Goal: Download file/media

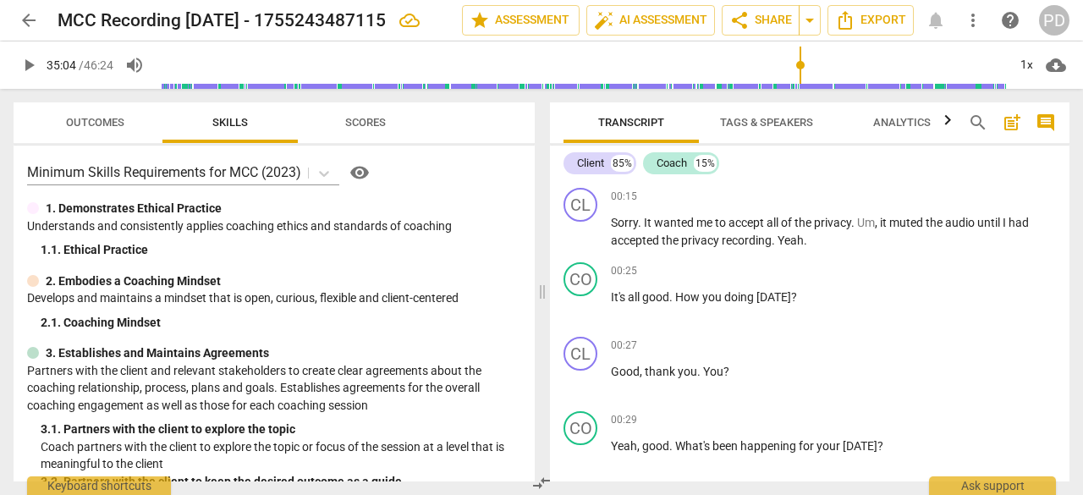
scroll to position [11641, 0]
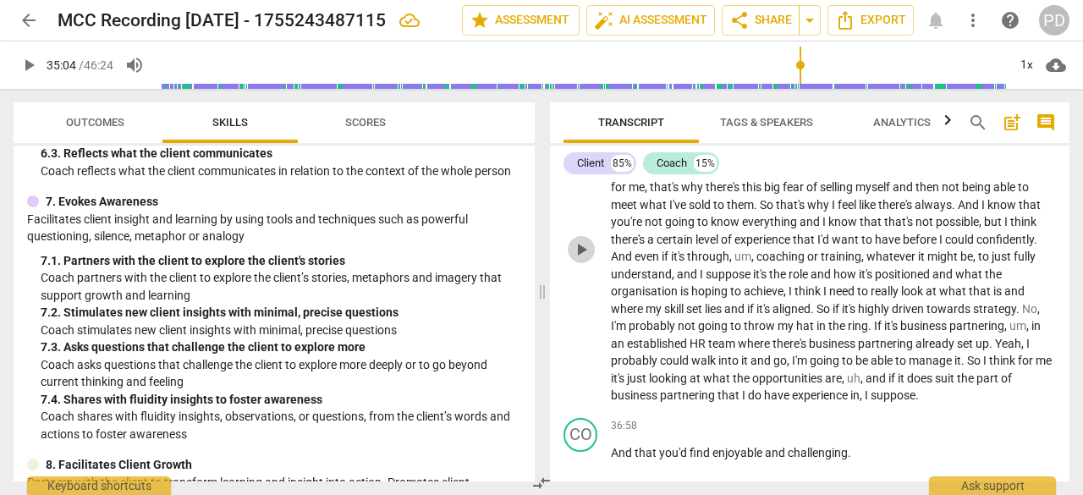
drag, startPoint x: 0, startPoint y: 0, endPoint x: 582, endPoint y: 311, distance: 660.2
click at [582, 260] on span "play_arrow" at bounding box center [581, 249] width 20 height 20
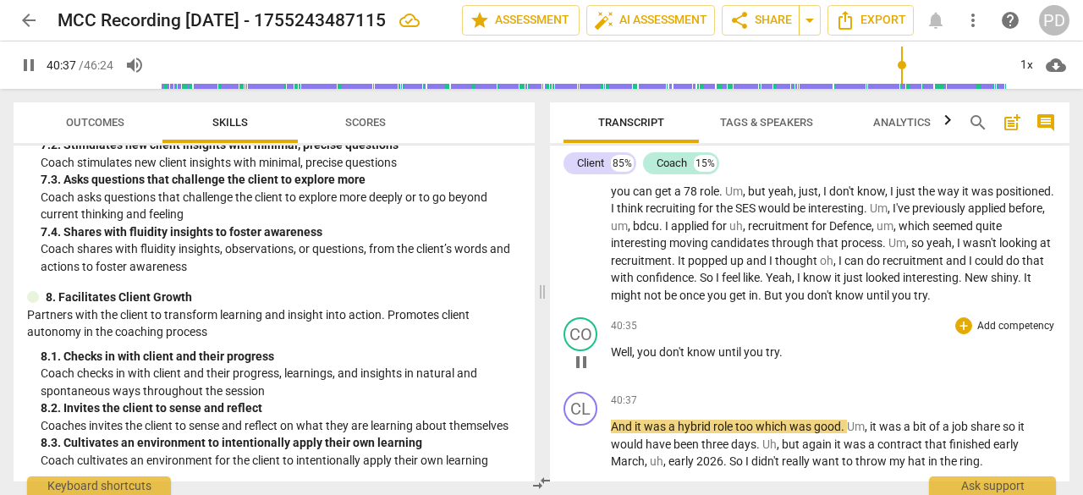
scroll to position [12868, 0]
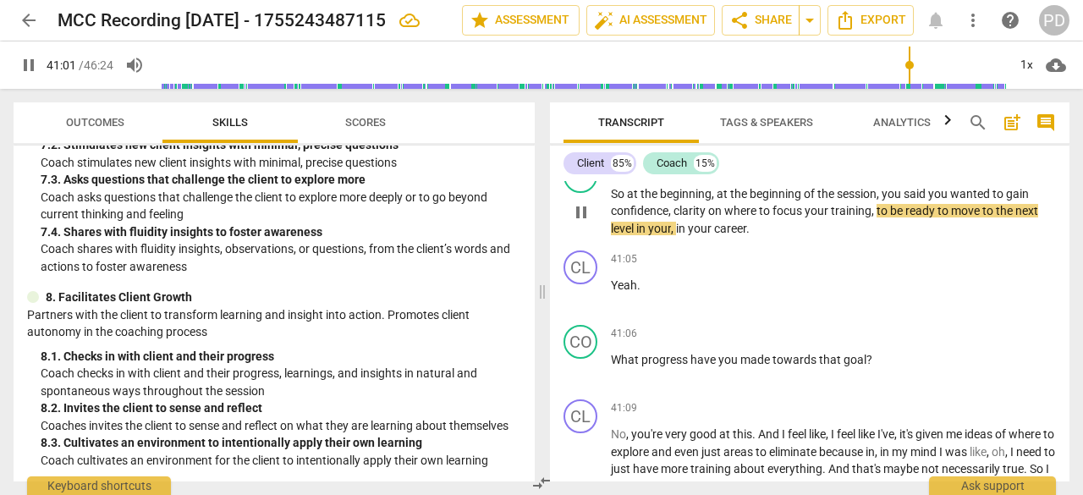
click at [582, 223] on span "pause" at bounding box center [581, 212] width 20 height 20
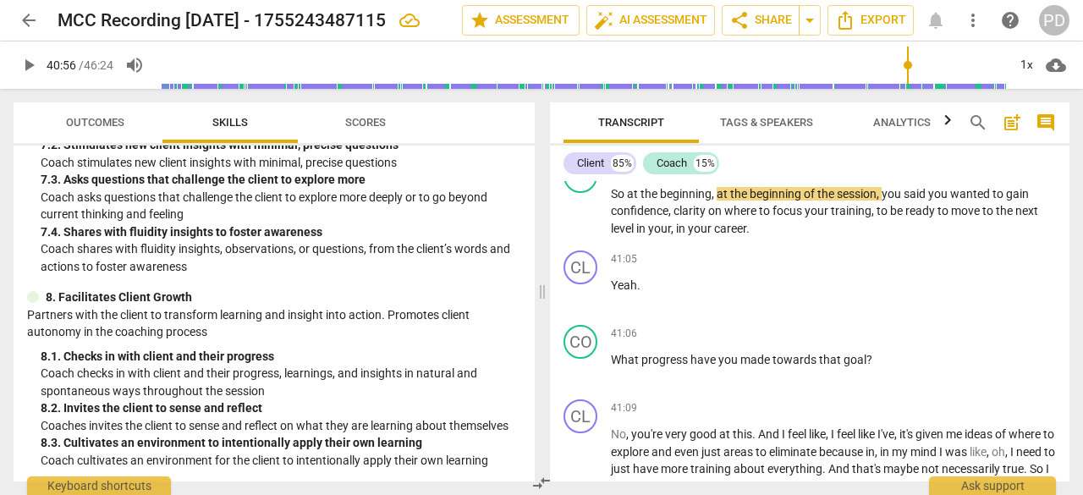
click at [906, 64] on input "range" at bounding box center [582, 65] width 850 height 54
click at [587, 130] on span "play_arrow" at bounding box center [581, 120] width 20 height 20
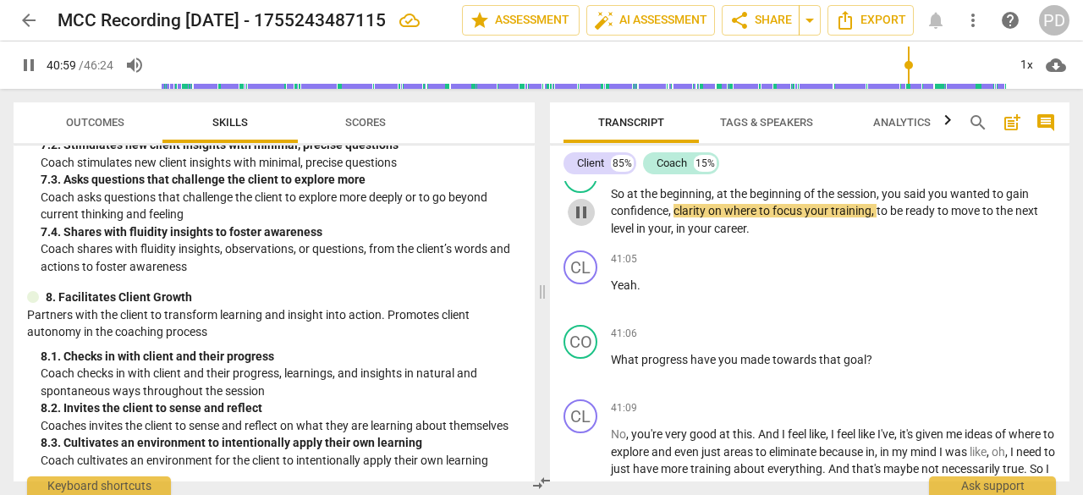
click at [583, 223] on span "pause" at bounding box center [581, 212] width 20 height 20
type input "2460"
drag, startPoint x: 611, startPoint y: 298, endPoint x: 672, endPoint y: 297, distance: 60.9
click at [672, 238] on p "So at the beginning , at the beginning of the session , you said you wanted to …" at bounding box center [833, 211] width 445 height 52
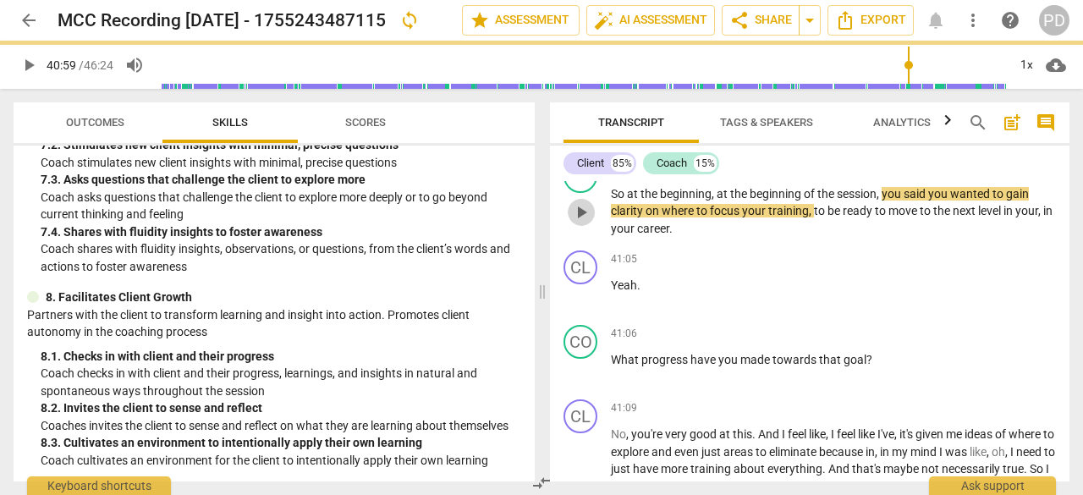
click at [578, 223] on span "play_arrow" at bounding box center [581, 212] width 20 height 20
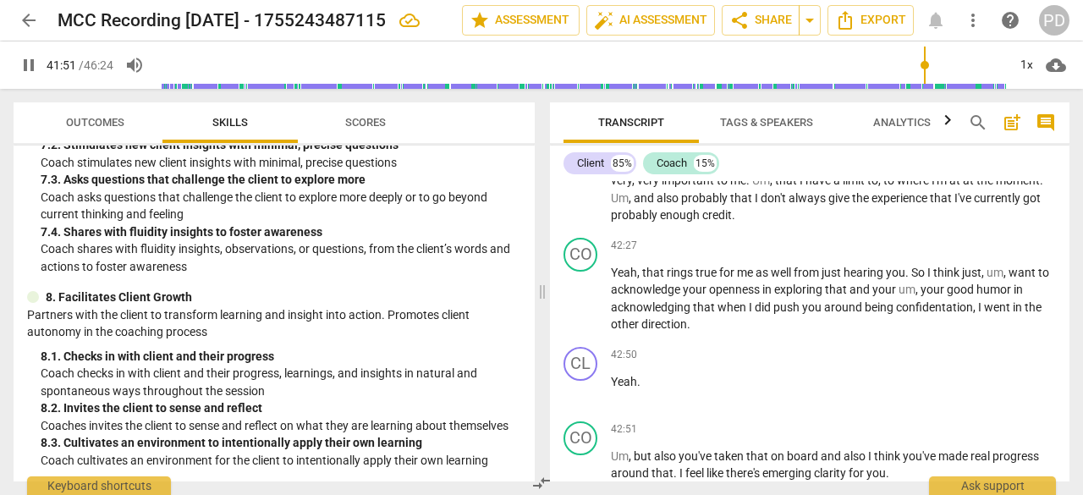
scroll to position [13375, 0]
click at [581, 191] on span "pause" at bounding box center [581, 181] width 20 height 20
type input "2519"
click at [611, 169] on span "my" at bounding box center [620, 163] width 19 height 14
click at [575, 191] on span "play_arrow" at bounding box center [581, 181] width 20 height 20
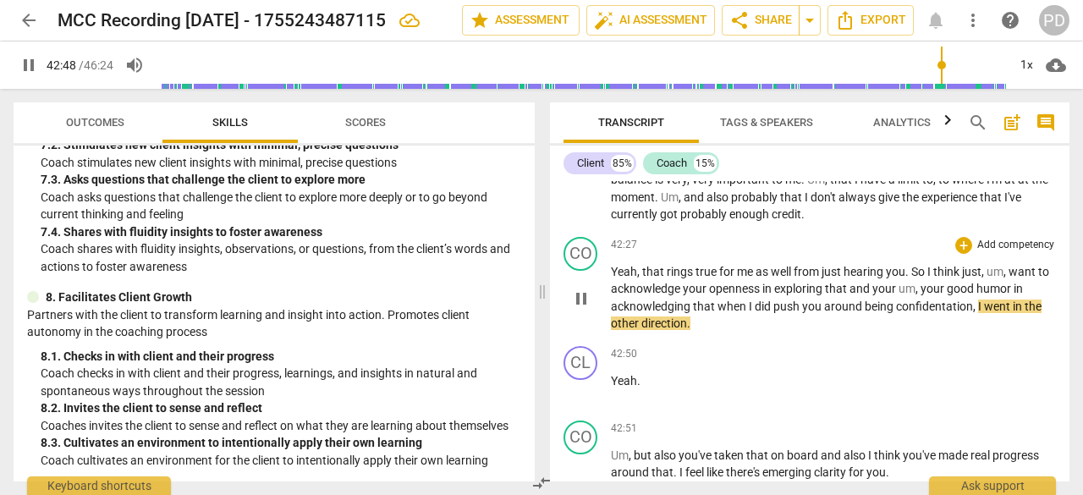
click at [570, 309] on span "pause" at bounding box center [581, 299] width 27 height 20
type input "2569"
click at [946, 313] on span "confidentation" at bounding box center [934, 307] width 77 height 14
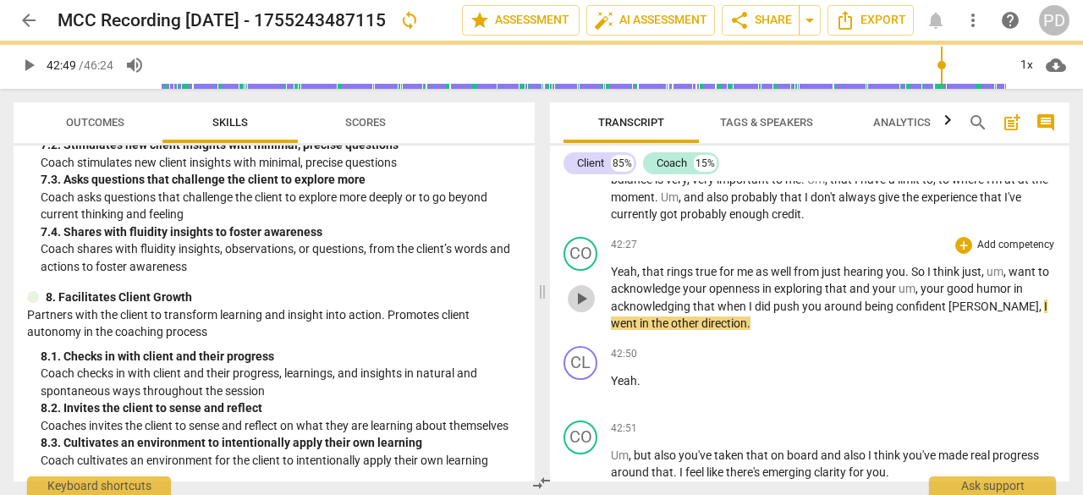
click at [583, 309] on span "play_arrow" at bounding box center [581, 299] width 20 height 20
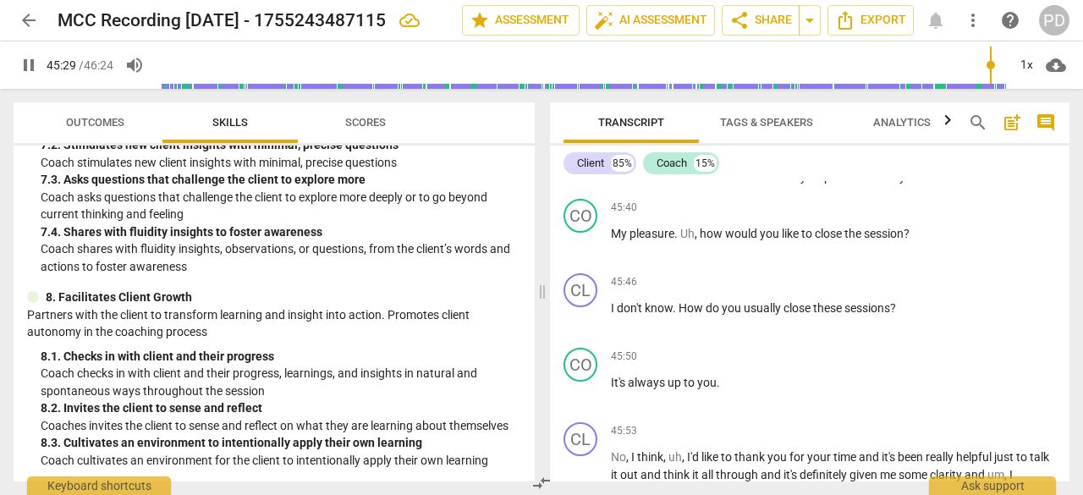
scroll to position [14534, 0]
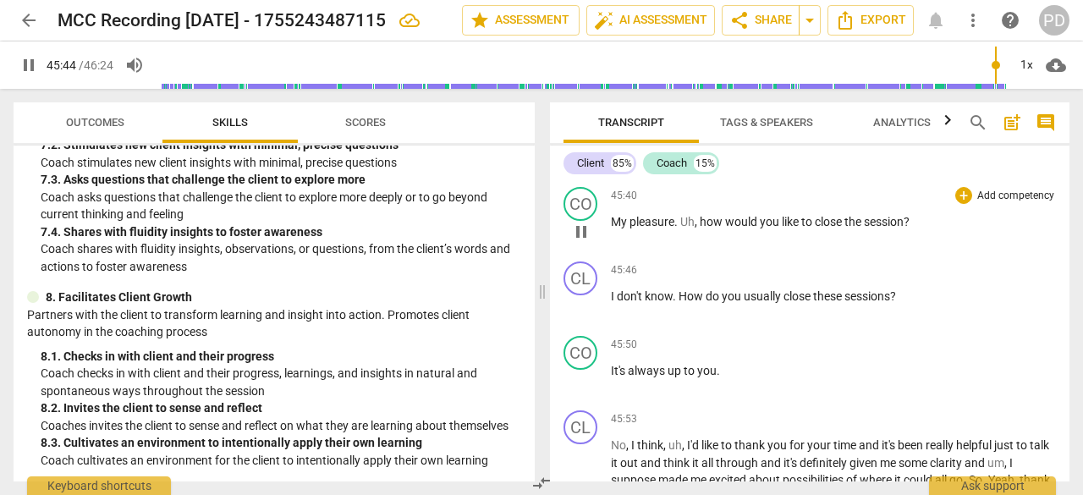
click at [679, 228] on span "." at bounding box center [677, 222] width 6 height 14
type input "2746"
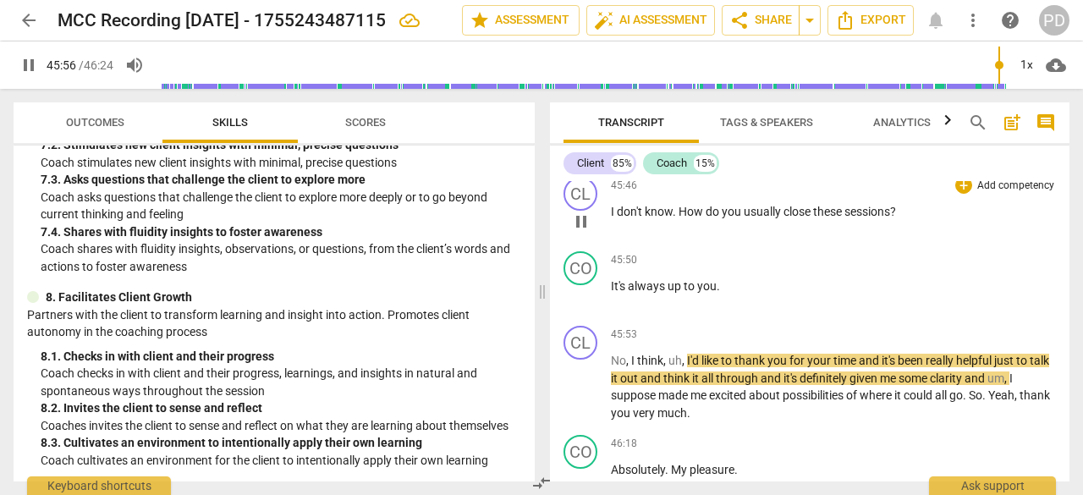
scroll to position [14788, 0]
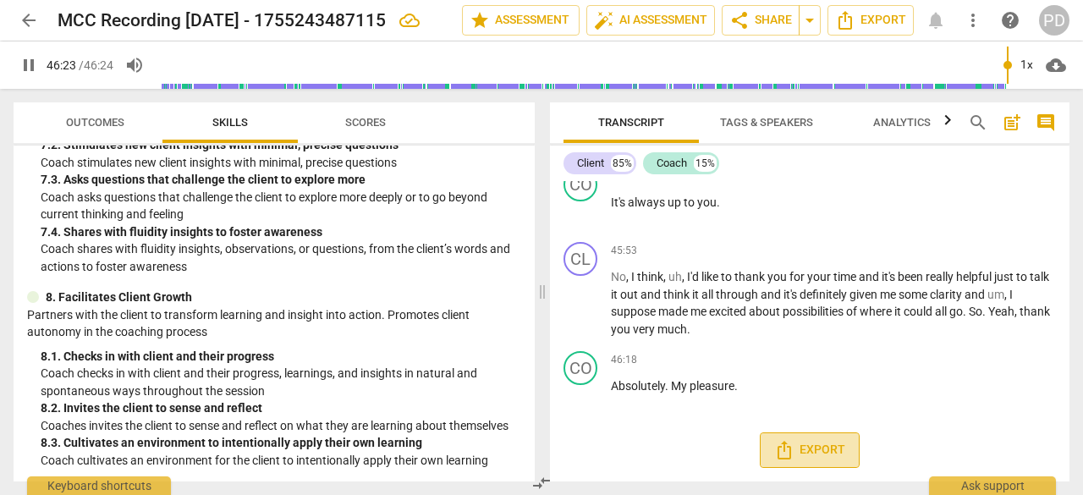
click at [806, 449] on span "Export" at bounding box center [809, 450] width 71 height 20
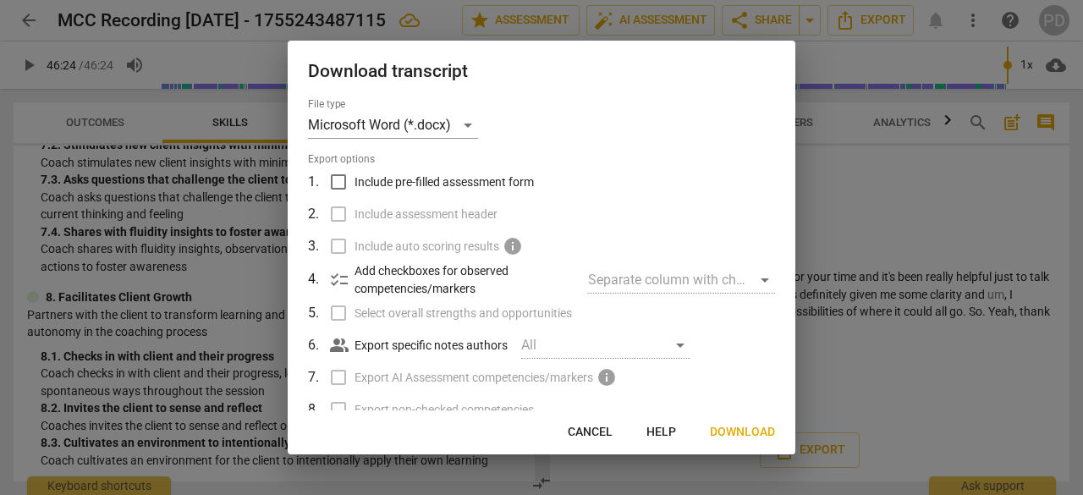
scroll to position [0, 0]
click at [747, 432] on span "Download" at bounding box center [742, 432] width 65 height 17
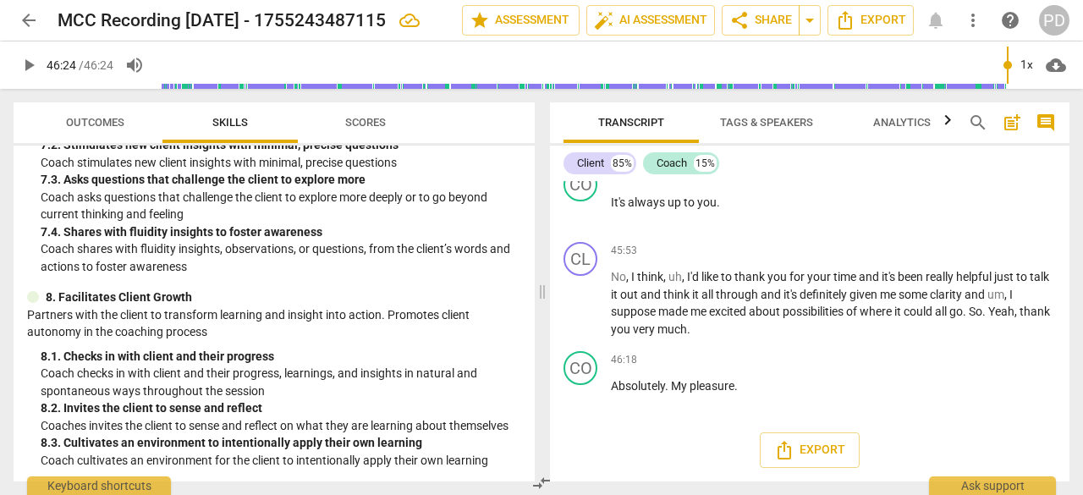
type input "2784"
